Goal: Information Seeking & Learning: Learn about a topic

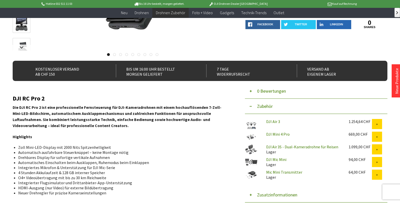
scroll to position [105, 0]
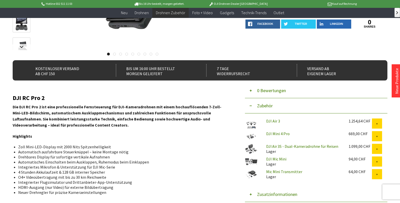
click at [277, 159] on link "DJI Mic Mini" at bounding box center [276, 158] width 20 height 5
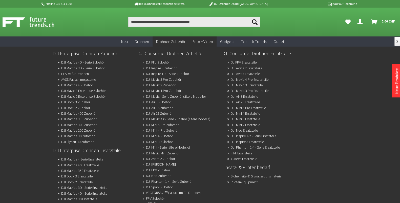
click at [175, 130] on link "DJI Mini 4 Pro Zubehör" at bounding box center [162, 130] width 33 height 7
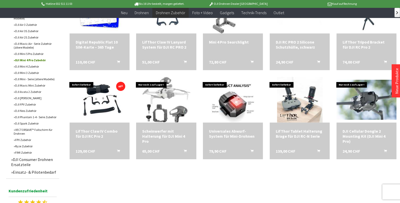
scroll to position [211, 0]
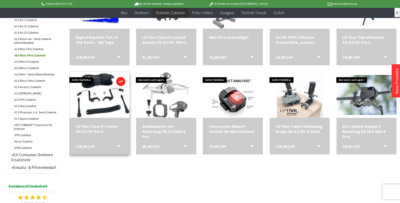
click at [91, 102] on img at bounding box center [99, 95] width 78 height 64
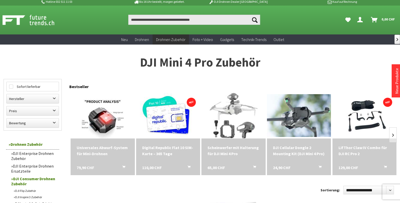
scroll to position [0, 0]
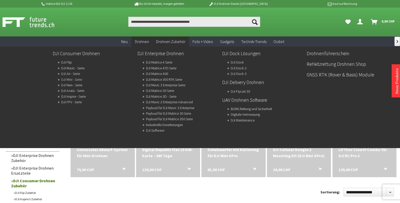
click at [72, 79] on link "DJI Mini - Serie" at bounding box center [71, 79] width 21 height 7
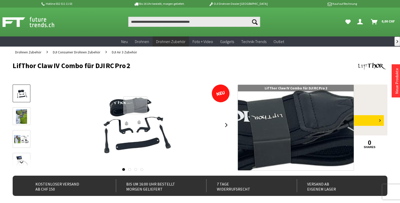
click at [135, 105] on div at bounding box center [135, 104] width 24 height 17
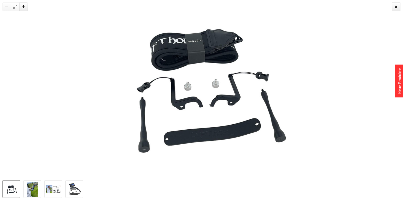
click at [29, 192] on img at bounding box center [32, 189] width 11 height 15
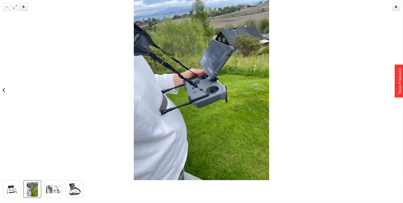
click at [51, 190] on img at bounding box center [53, 189] width 15 height 8
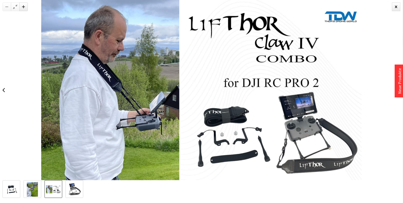
click at [77, 188] on img at bounding box center [75, 189] width 14 height 15
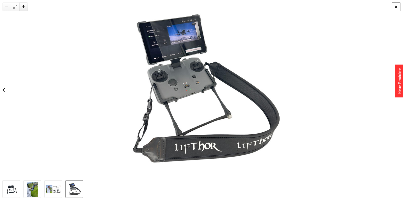
click at [392, 6] on div at bounding box center [396, 7] width 9 height 9
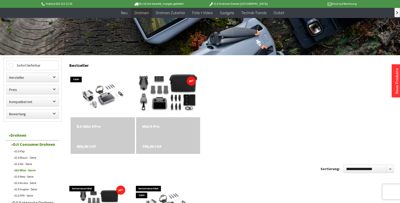
scroll to position [105, 0]
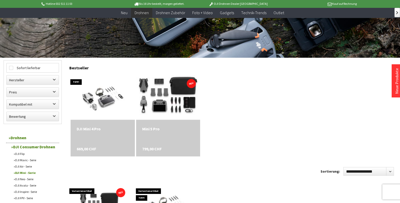
click at [168, 82] on img at bounding box center [168, 97] width 90 height 60
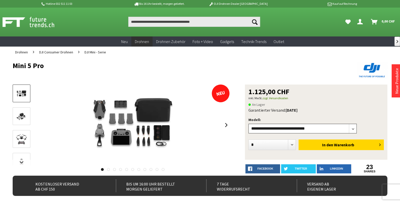
click at [350, 128] on select"] "**********" at bounding box center [302, 129] width 108 height 10
click at [351, 128] on select"] "**********" at bounding box center [302, 129] width 108 height 10
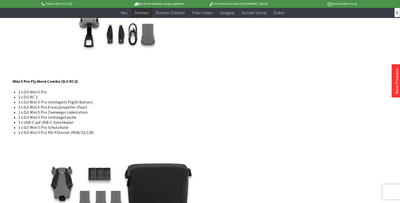
scroll to position [990, 0]
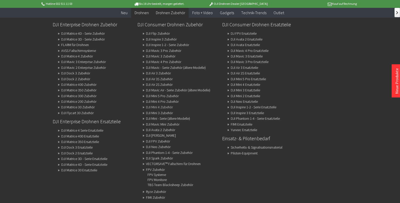
click at [168, 107] on link "DJI Mini 4 Zubehör" at bounding box center [159, 106] width 27 height 7
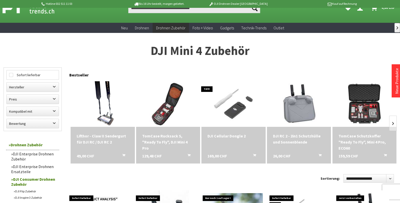
scroll to position [21, 0]
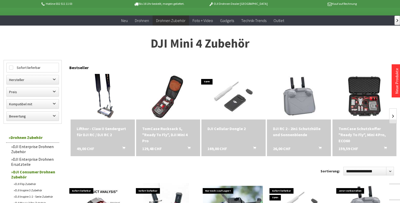
click at [104, 133] on div "Lifthor - Claw II Sendergurt für DJI RC / DJI RC 2" at bounding box center [103, 132] width 52 height 12
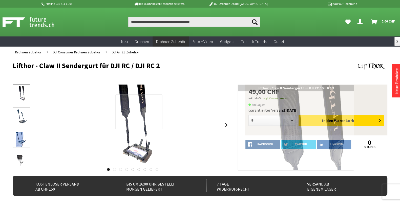
click at [149, 112] on div at bounding box center [138, 111] width 47 height 35
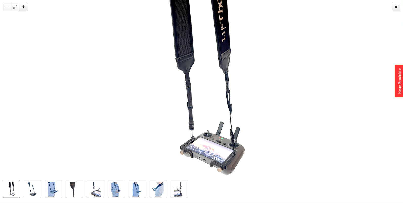
click at [13, 189] on img at bounding box center [11, 189] width 11 height 15
click at [32, 188] on img at bounding box center [32, 189] width 11 height 15
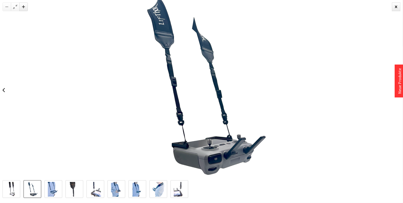
click at [49, 188] on img at bounding box center [53, 189] width 11 height 15
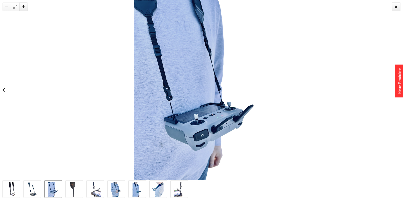
click at [70, 188] on img at bounding box center [74, 189] width 11 height 15
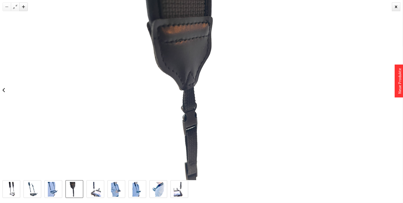
click at [92, 189] on img at bounding box center [95, 189] width 11 height 15
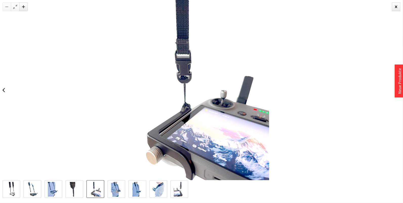
click at [118, 188] on img at bounding box center [116, 189] width 11 height 15
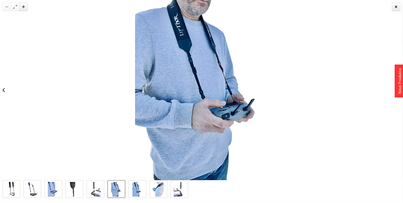
click at [146, 187] on link at bounding box center [138, 189] width 18 height 18
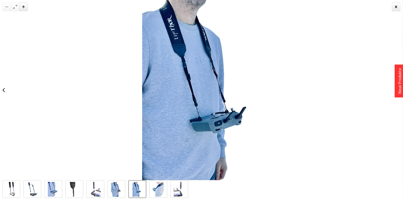
click at [156, 188] on img at bounding box center [158, 189] width 13 height 15
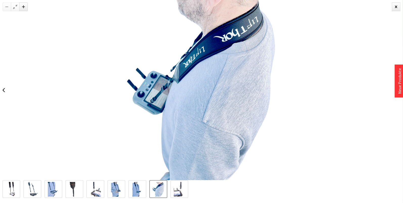
click at [185, 188] on img at bounding box center [179, 189] width 11 height 15
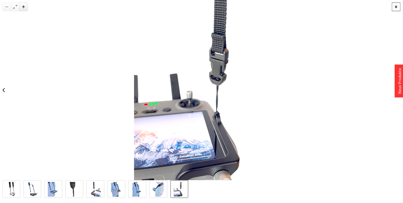
click at [397, 6] on div at bounding box center [396, 7] width 9 height 9
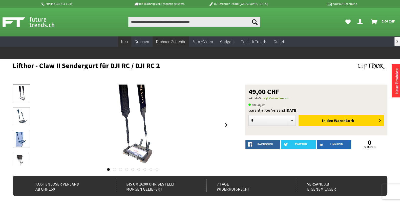
click at [126, 42] on span "Neu" at bounding box center [124, 41] width 7 height 5
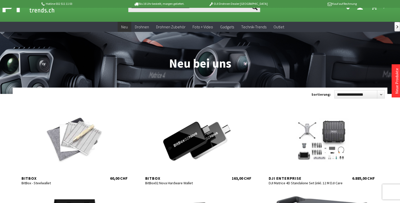
scroll to position [42, 0]
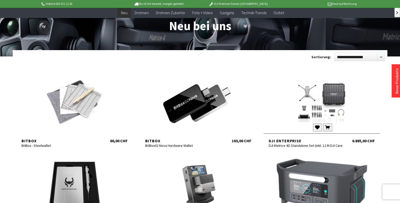
click at [322, 109] on div at bounding box center [322, 102] width 116 height 61
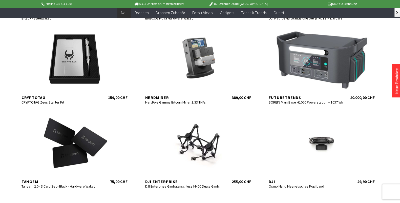
scroll to position [190, 0]
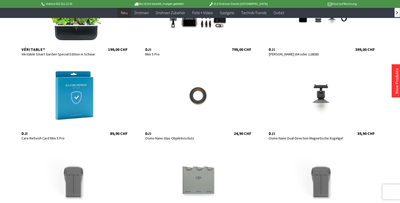
scroll to position [569, 0]
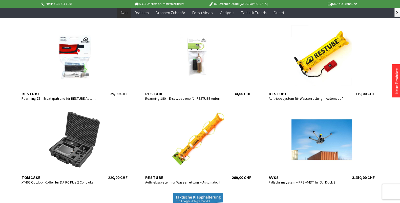
scroll to position [864, 0]
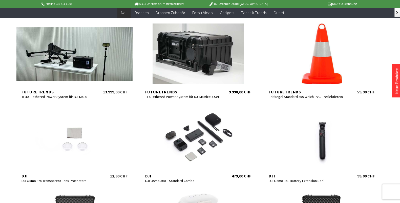
scroll to position [1202, 0]
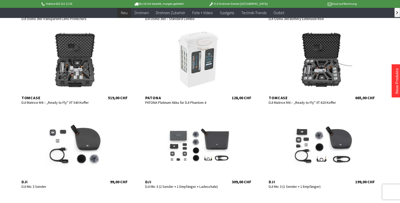
scroll to position [1350, 0]
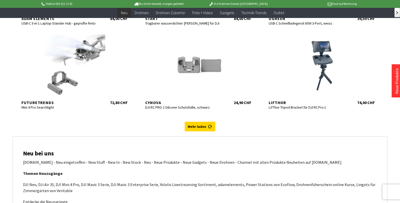
scroll to position [2024, 0]
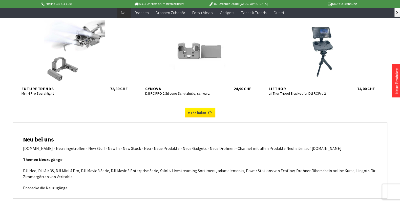
click at [193, 116] on link "Mehr laden" at bounding box center [200, 113] width 31 height 10
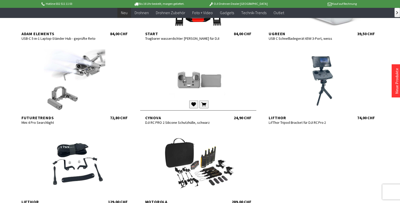
scroll to position [1982, 0]
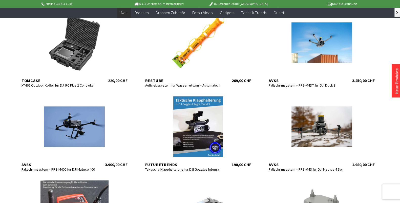
scroll to position [949, 0]
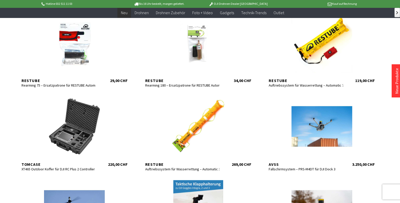
scroll to position [843, 0]
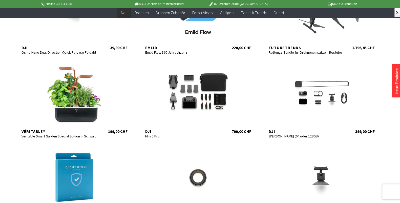
scroll to position [464, 0]
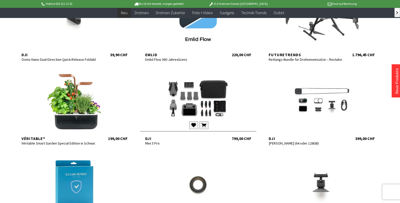
click at [184, 88] on div at bounding box center [198, 100] width 116 height 61
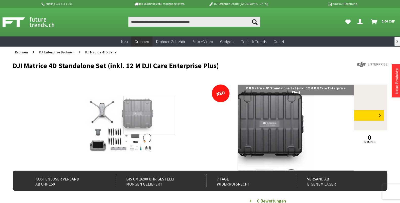
click at [148, 116] on div at bounding box center [149, 115] width 52 height 38
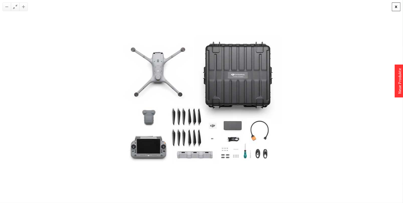
click at [397, 6] on div at bounding box center [396, 7] width 9 height 9
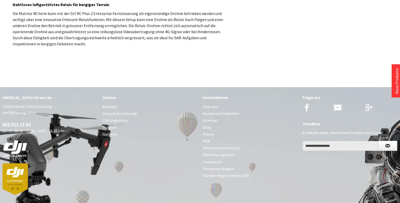
scroll to position [548, 0]
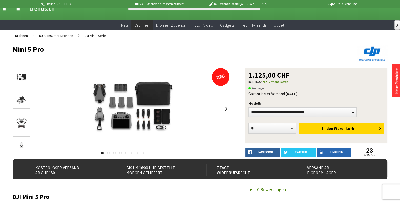
scroll to position [21, 0]
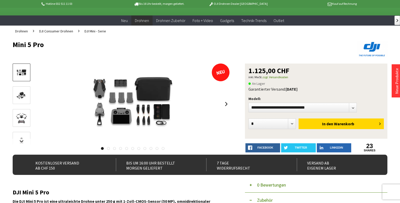
click at [157, 87] on img at bounding box center [132, 104] width 121 height 81
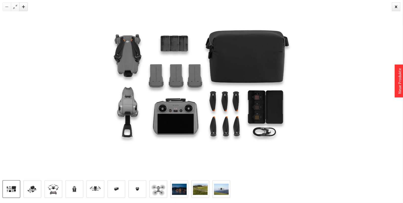
click at [220, 187] on img at bounding box center [221, 189] width 15 height 11
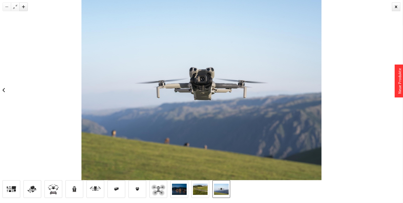
click at [204, 188] on img at bounding box center [200, 189] width 15 height 11
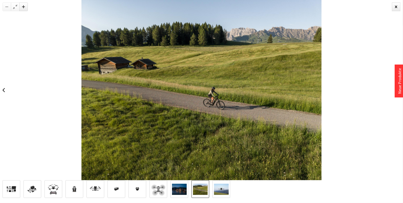
click at [182, 184] on img at bounding box center [179, 189] width 15 height 11
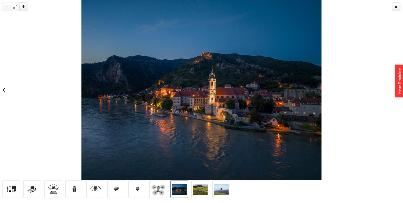
click at [163, 184] on img at bounding box center [158, 189] width 15 height 15
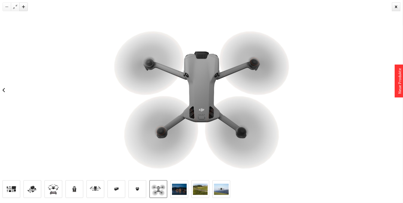
click at [135, 191] on img at bounding box center [137, 189] width 15 height 15
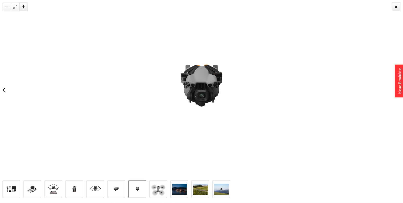
click at [122, 188] on img at bounding box center [116, 189] width 15 height 15
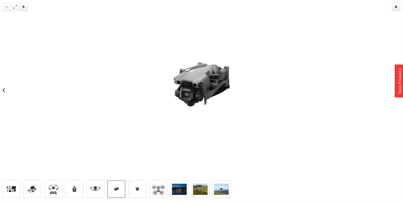
click at [98, 185] on img at bounding box center [95, 189] width 15 height 15
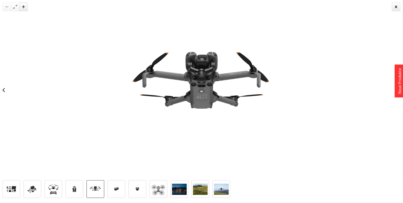
click at [74, 185] on img at bounding box center [74, 189] width 15 height 15
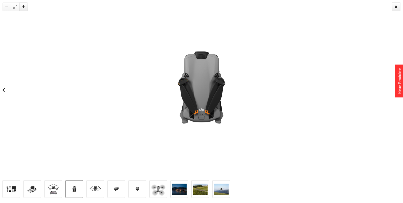
click at [52, 185] on img at bounding box center [53, 189] width 15 height 15
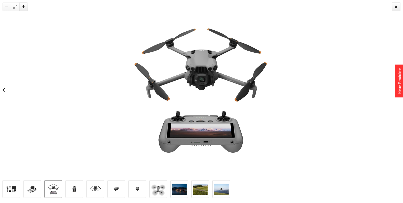
click at [38, 181] on link at bounding box center [33, 189] width 18 height 18
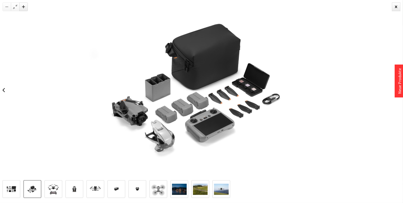
click at [17, 180] on link at bounding box center [12, 189] width 18 height 18
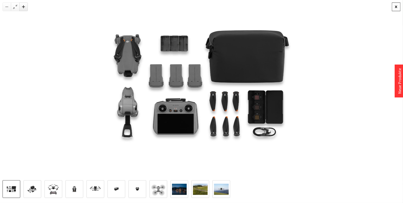
click at [397, 6] on div at bounding box center [396, 7] width 9 height 9
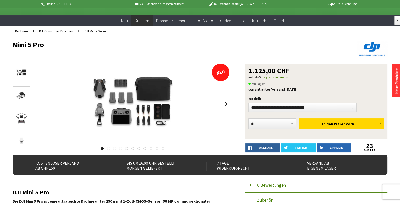
drag, startPoint x: 392, startPoint y: 1, endPoint x: 243, endPoint y: 38, distance: 154.1
click at [243, 38] on header "Mini 5 Pro" at bounding box center [200, 50] width 375 height 27
